Goal: Task Accomplishment & Management: Manage account settings

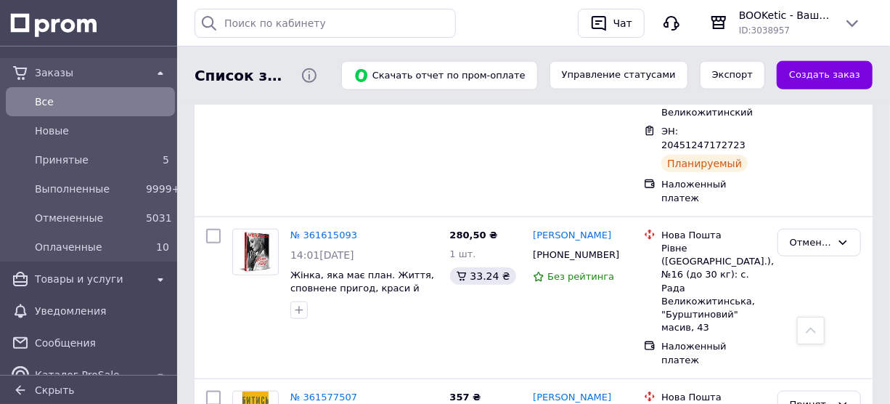
scroll to position [624, 0]
